Goal: Task Accomplishment & Management: Manage account settings

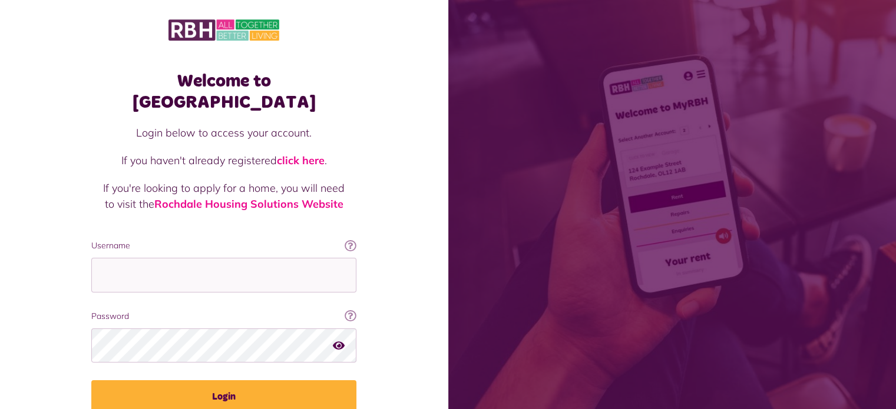
type input "**********"
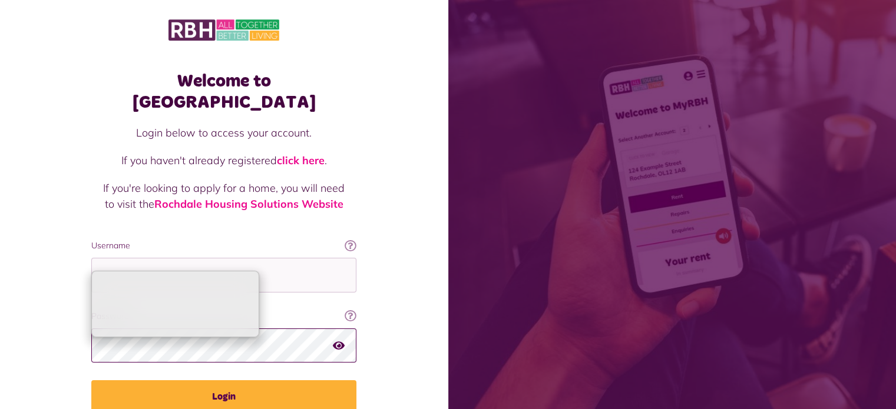
type input "**********"
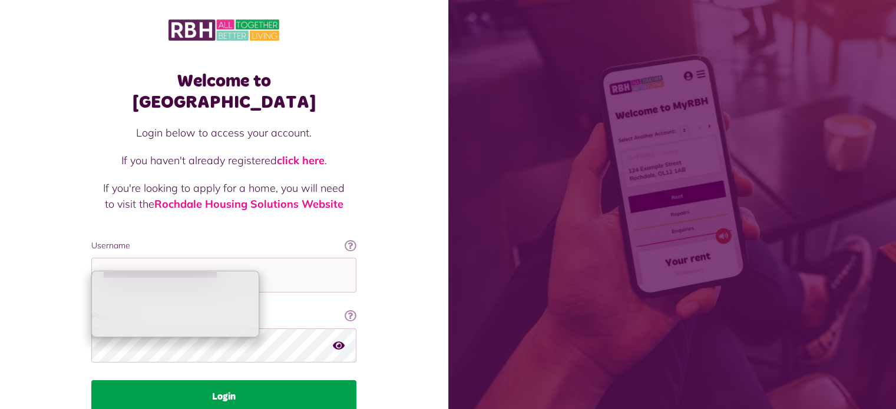
click at [285, 381] on button "Login" at bounding box center [223, 397] width 265 height 33
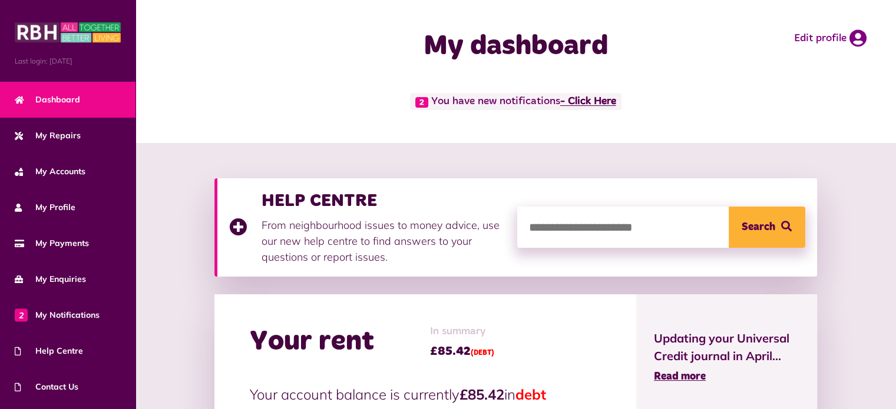
click at [589, 103] on link "- Click Here" at bounding box center [588, 102] width 56 height 11
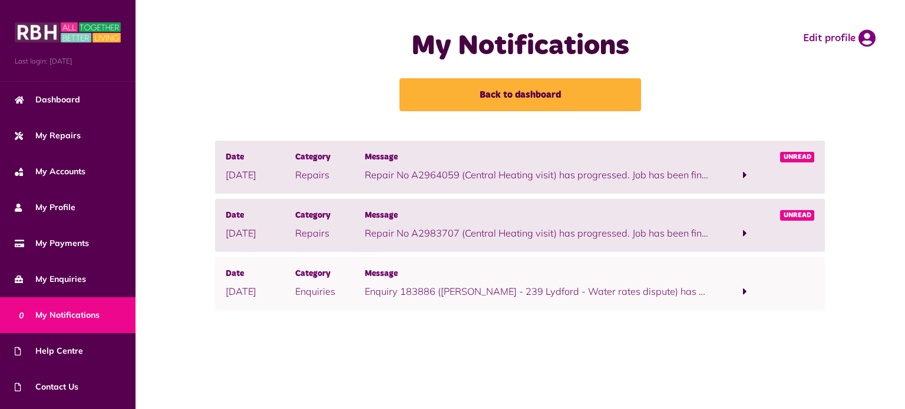
click at [740, 234] on span at bounding box center [745, 234] width 70 height 16
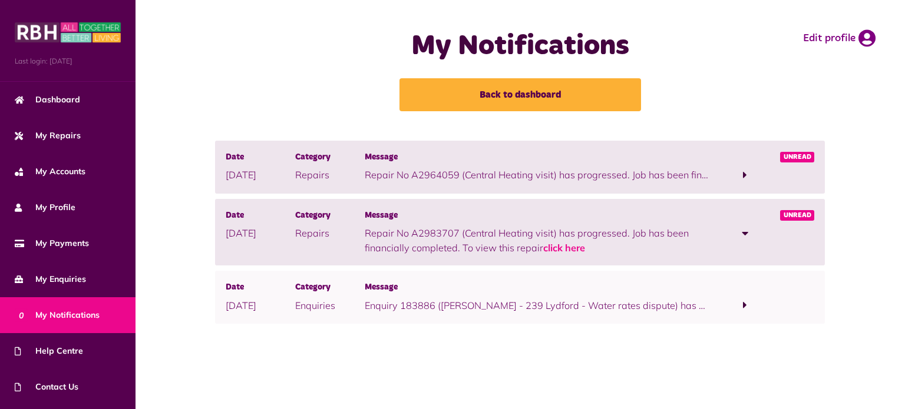
click at [745, 172] on span at bounding box center [745, 175] width 4 height 11
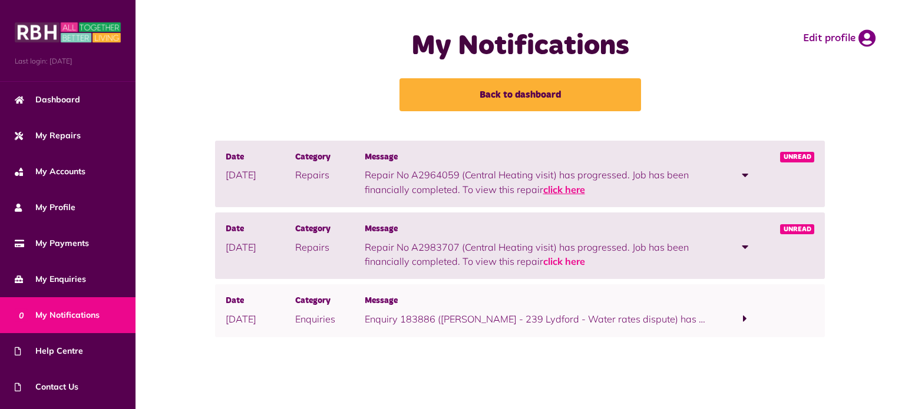
click at [563, 184] on link "click here" at bounding box center [564, 190] width 42 height 12
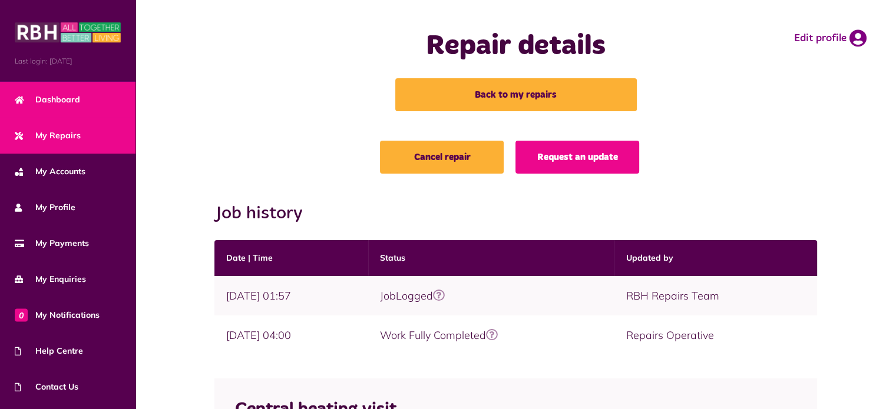
click at [70, 101] on span "Dashboard" at bounding box center [47, 100] width 65 height 12
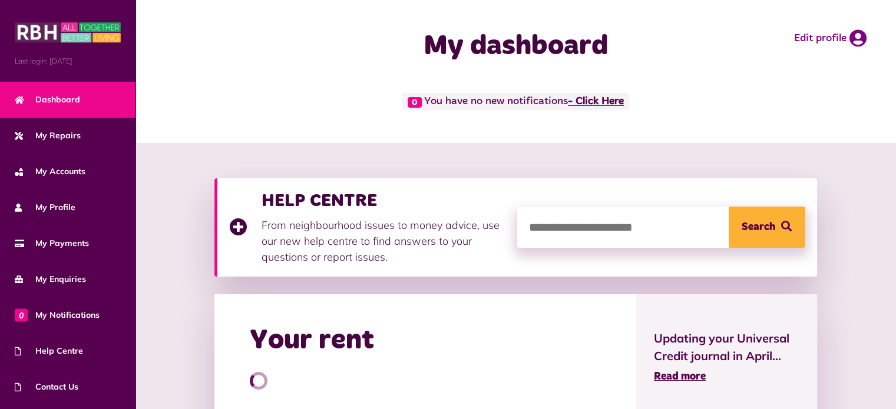
click at [614, 102] on link "- Click Here" at bounding box center [596, 102] width 56 height 11
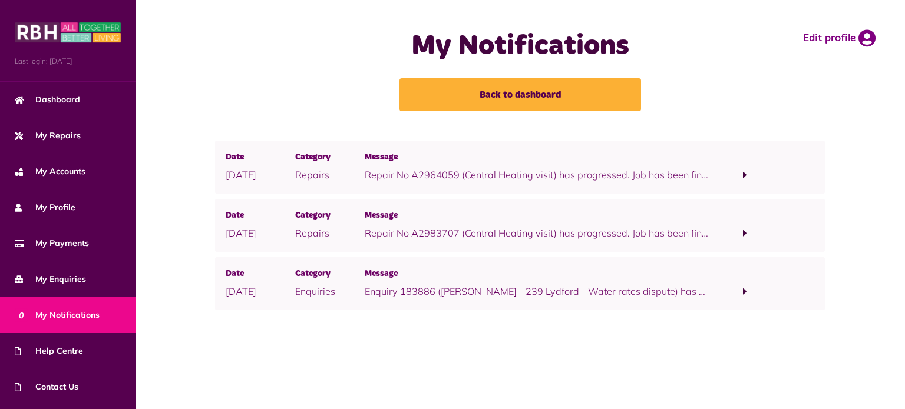
click at [742, 234] on span at bounding box center [745, 234] width 70 height 16
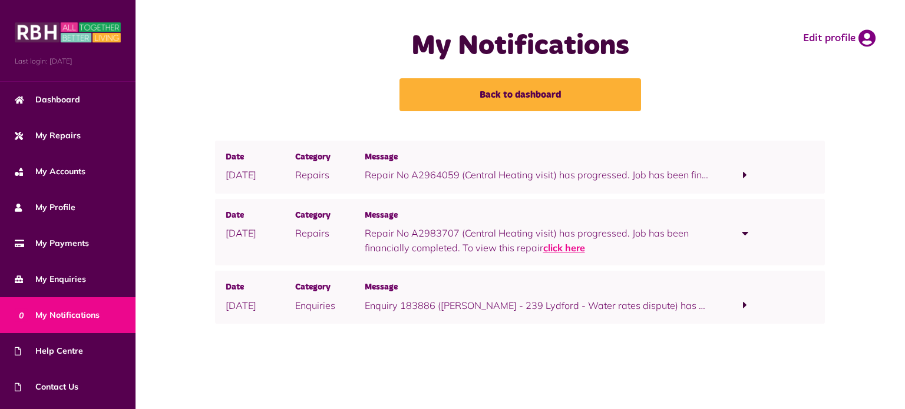
click at [575, 247] on link "click here" at bounding box center [564, 248] width 42 height 12
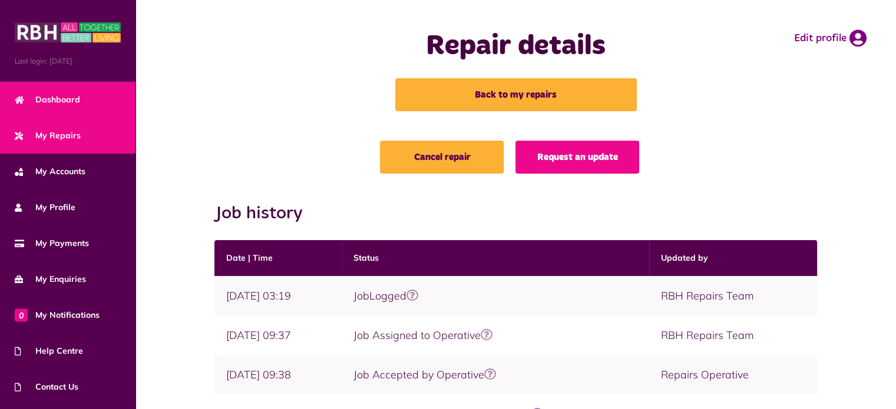
click at [61, 97] on span "Dashboard" at bounding box center [47, 100] width 65 height 12
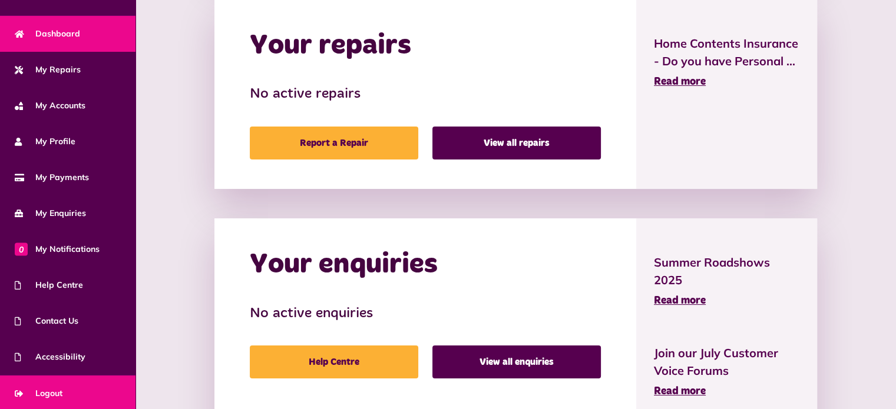
scroll to position [67, 0]
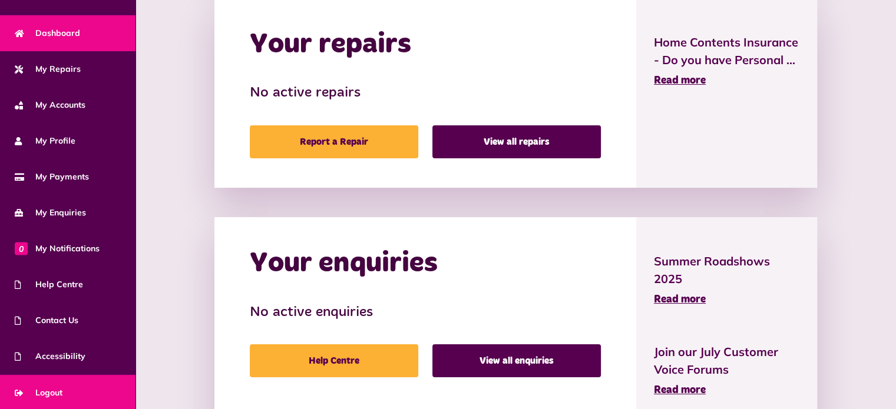
click at [45, 387] on span "Logout" at bounding box center [39, 393] width 48 height 12
